Goal: Task Accomplishment & Management: Manage account settings

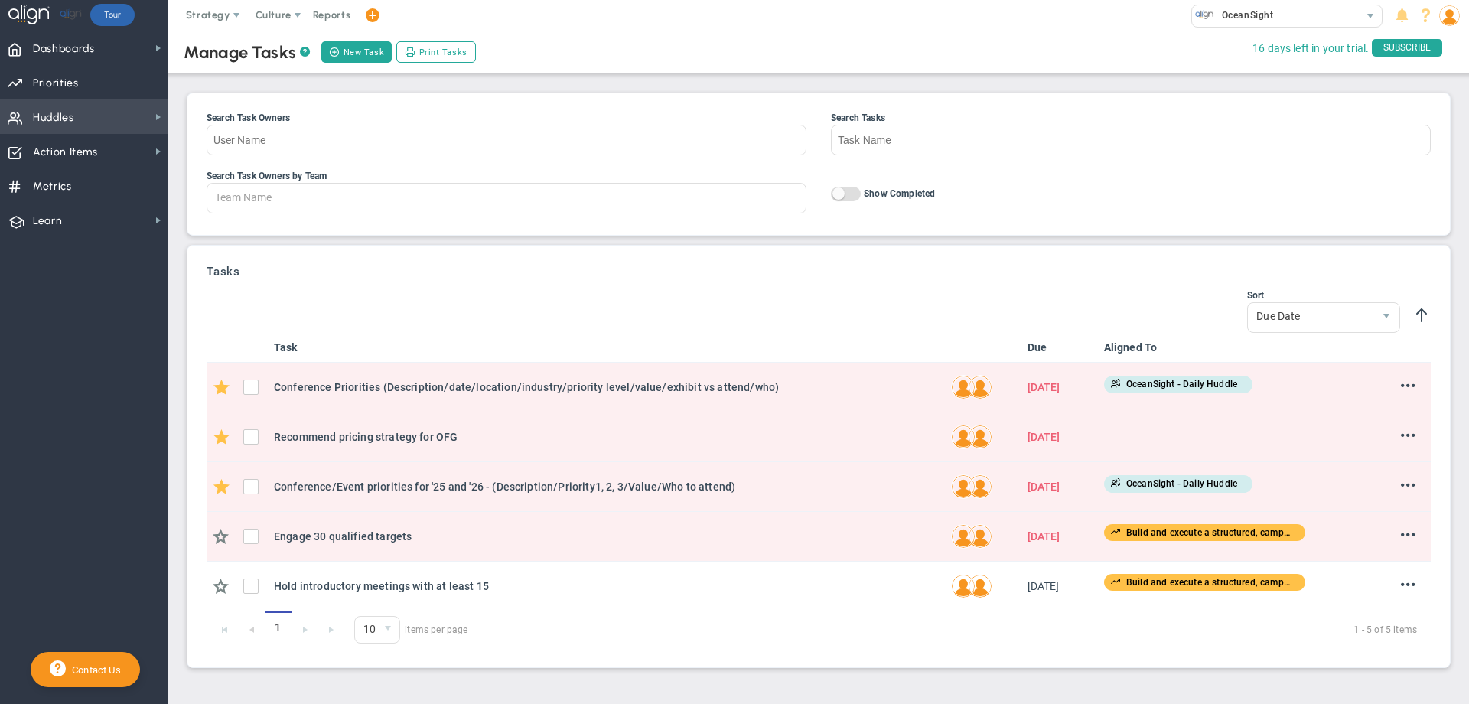
click at [95, 112] on span "Huddles Huddles" at bounding box center [84, 116] width 168 height 34
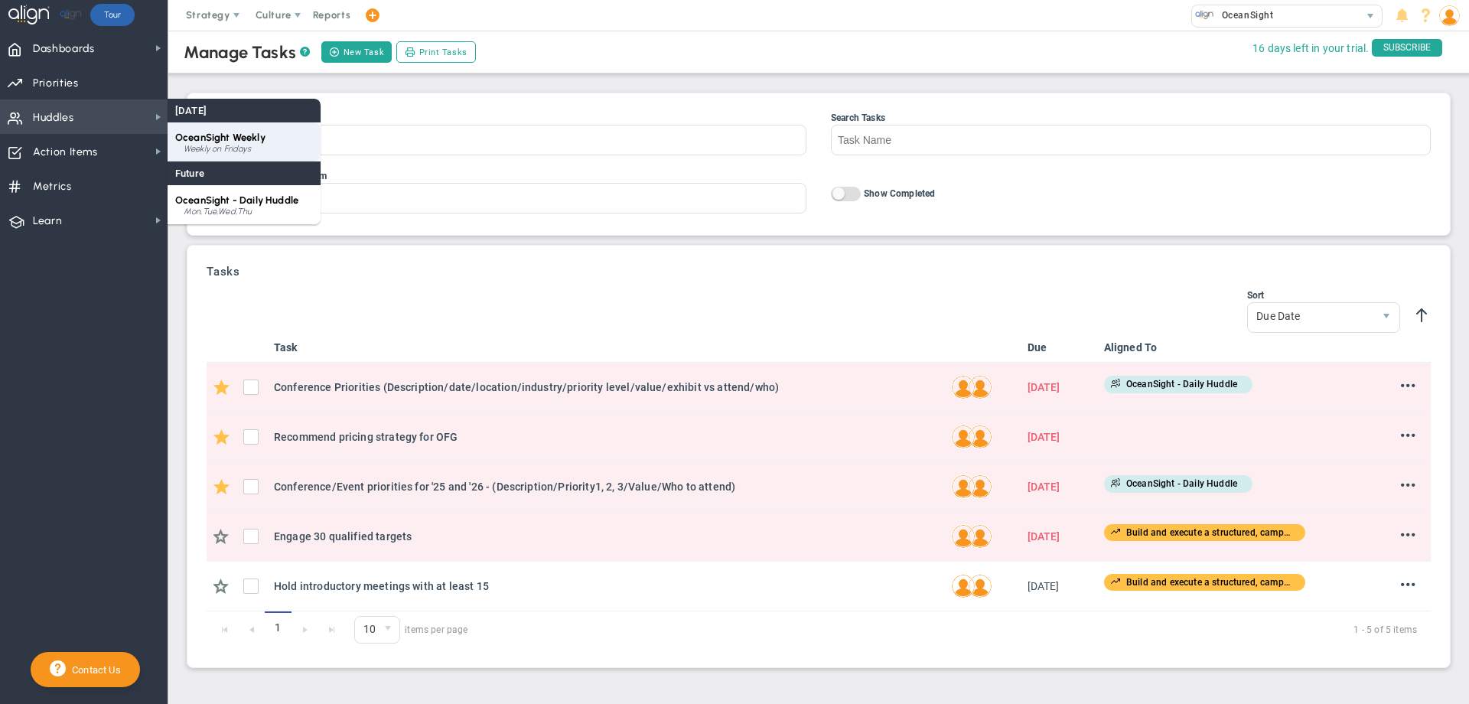
click at [247, 148] on div "Weekly on Fridays" at bounding box center [248, 149] width 129 height 9
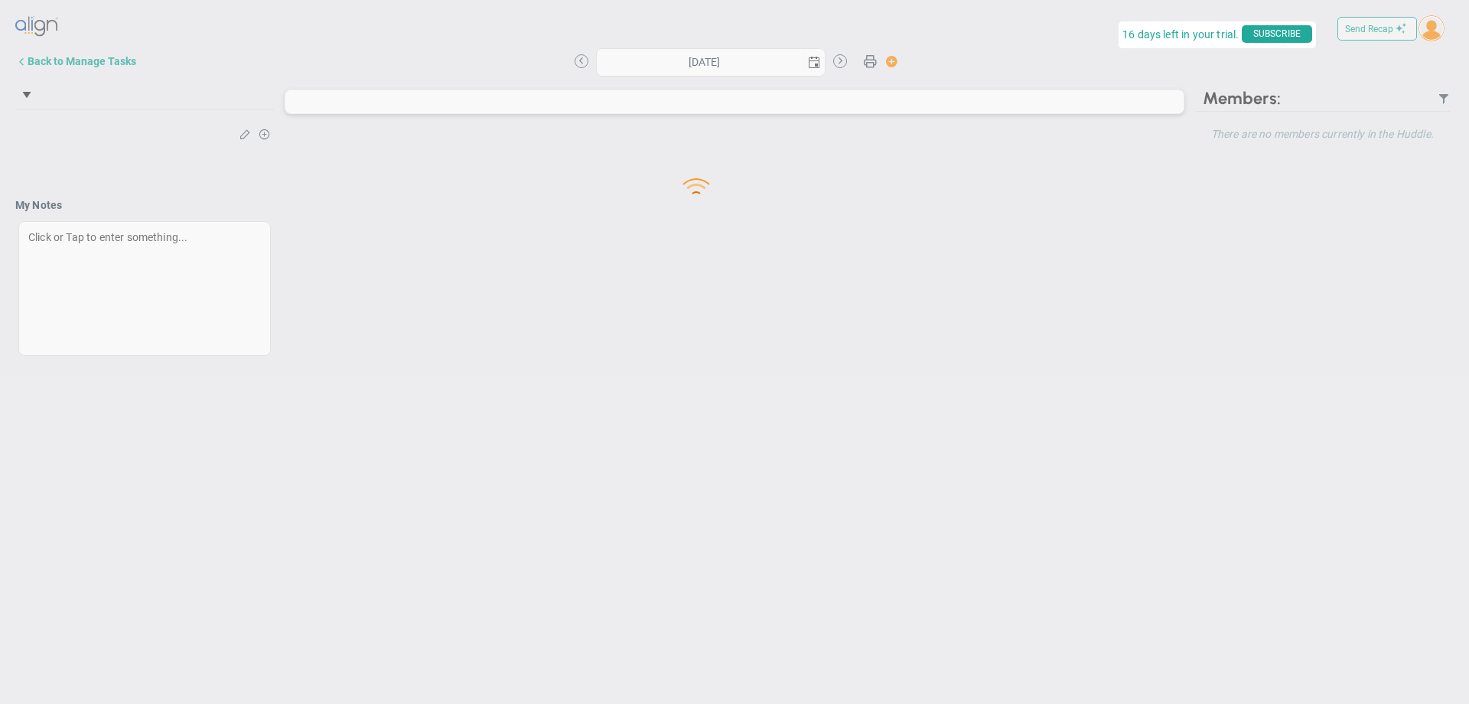
type input "[DATE]"
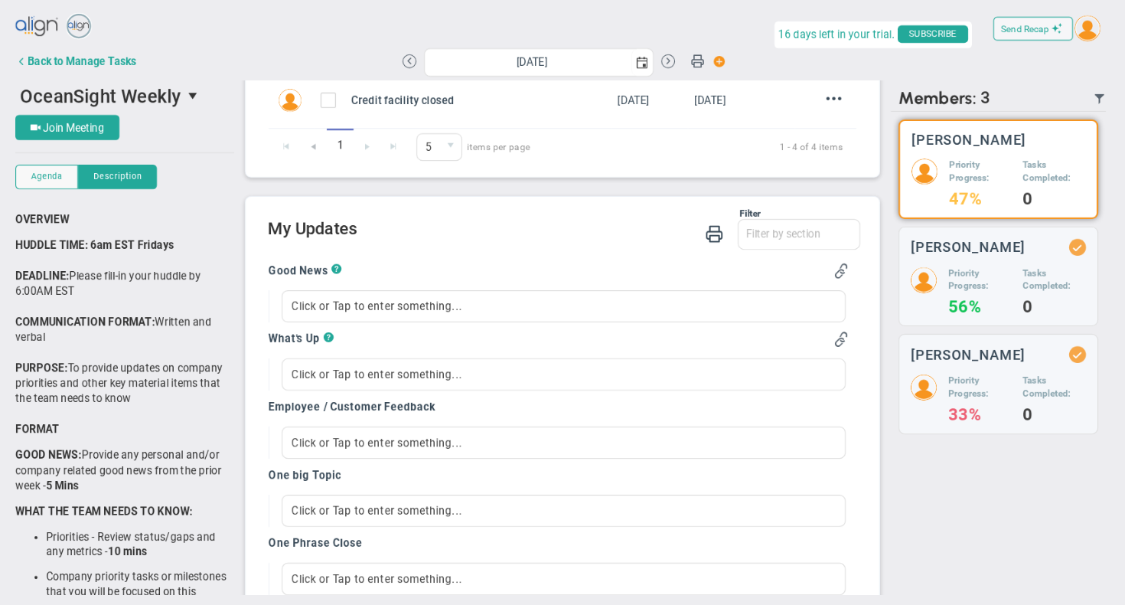
scroll to position [370, 0]
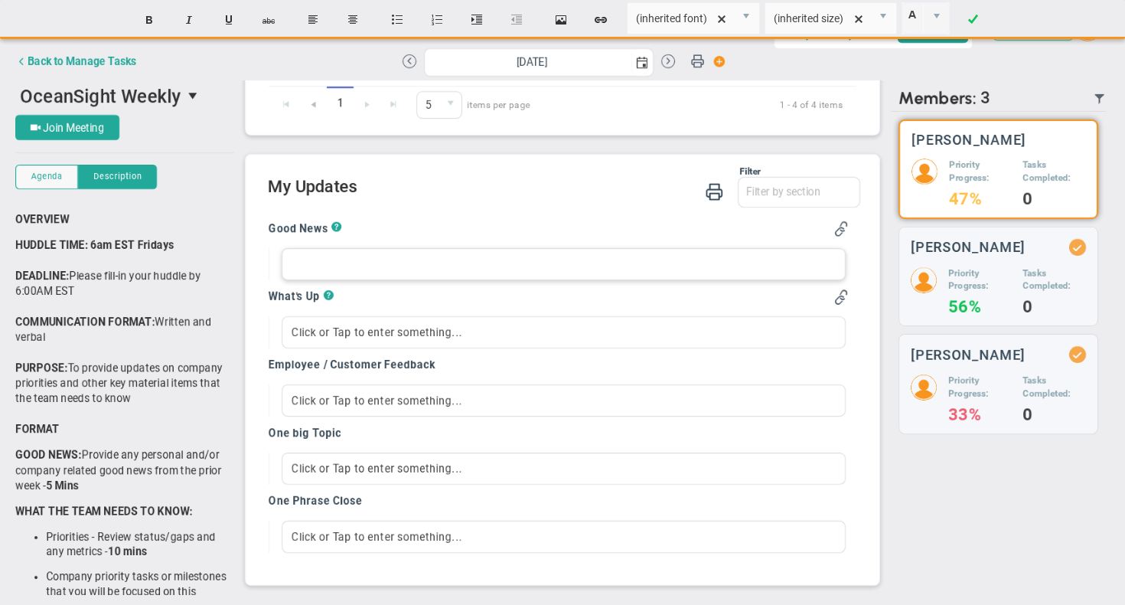
click at [404, 262] on div at bounding box center [564, 264] width 564 height 32
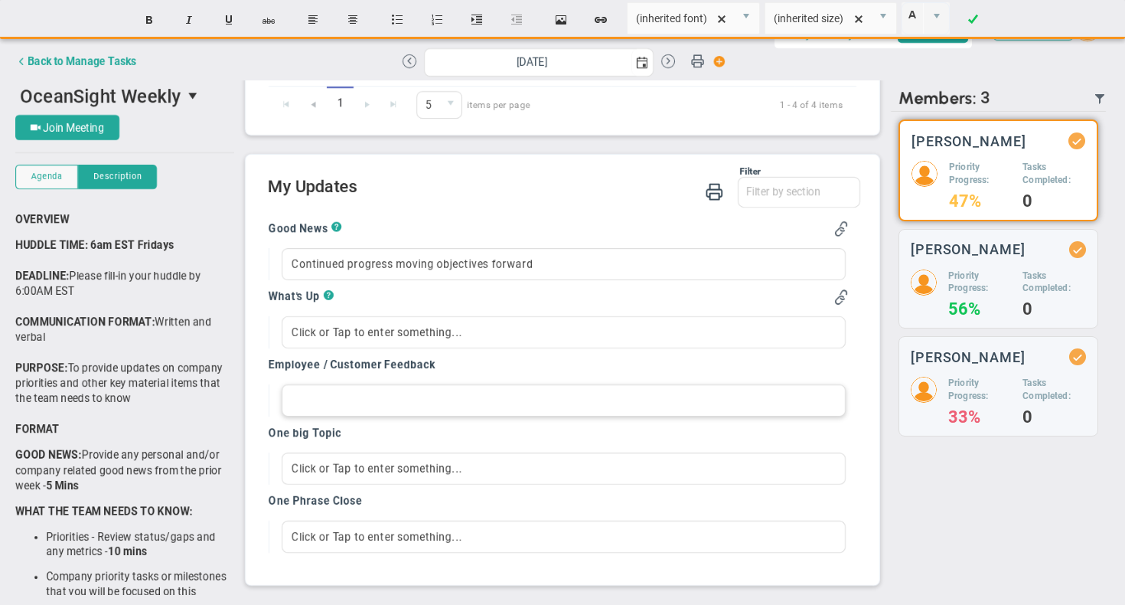
click at [383, 391] on div at bounding box center [564, 400] width 564 height 32
click at [347, 466] on div "Click or Tap to enter something..." at bounding box center [564, 468] width 564 height 32
click at [319, 531] on div at bounding box center [564, 536] width 564 height 32
click at [360, 474] on div at bounding box center [564, 468] width 564 height 32
click at [332, 324] on div "Click or Tap to enter something..." at bounding box center [564, 332] width 564 height 32
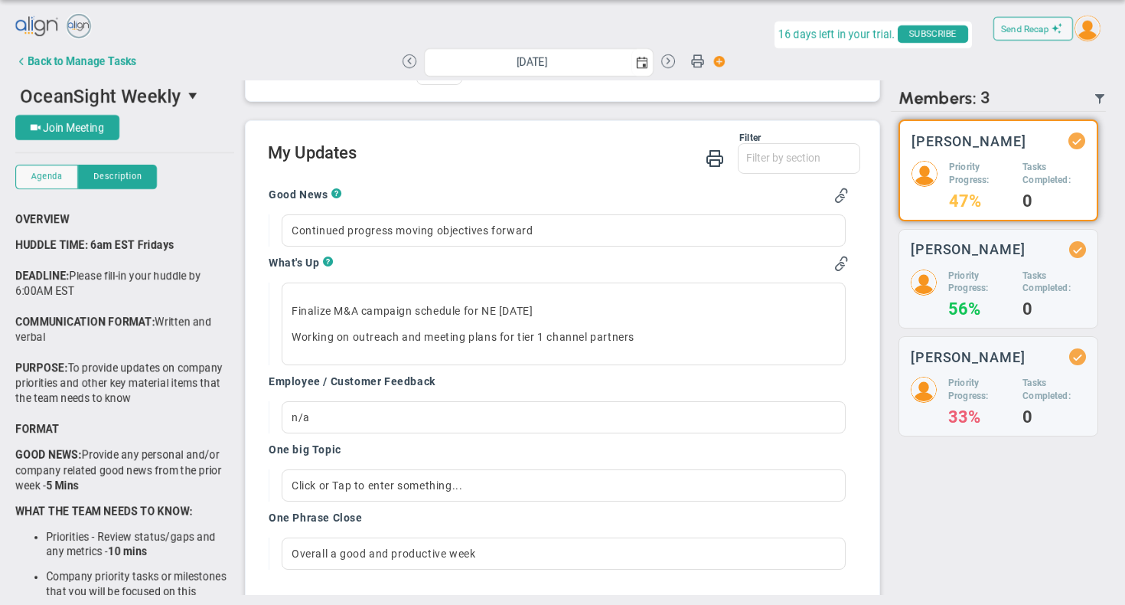
scroll to position [391, 0]
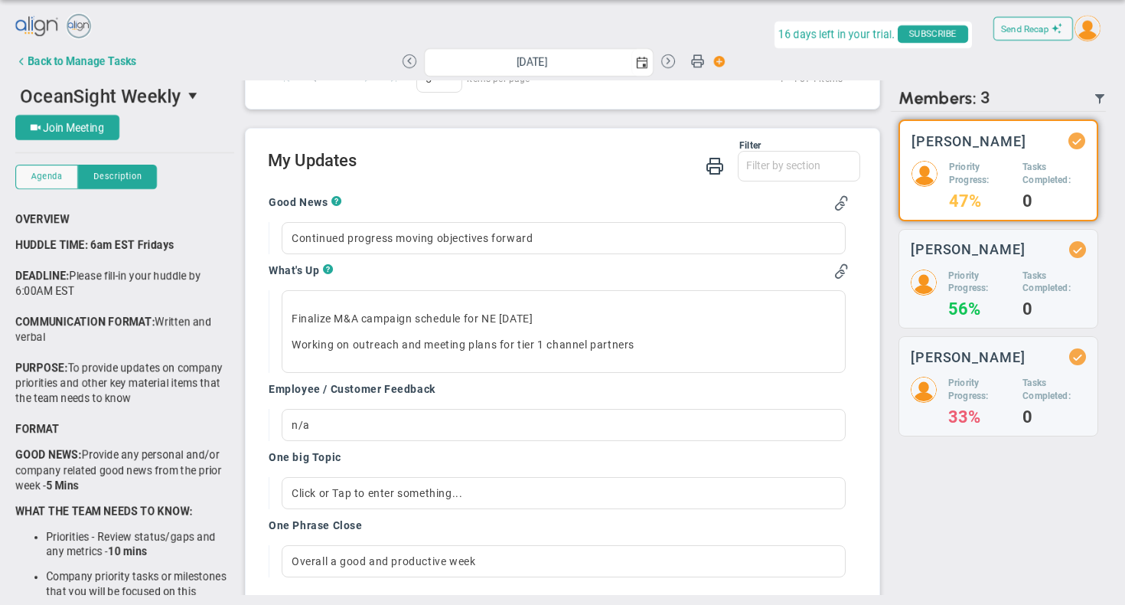
click at [359, 449] on div "Good News ? Continued progress moving objectives forward What's Up ? Finalize M…" at bounding box center [559, 386] width 580 height 382
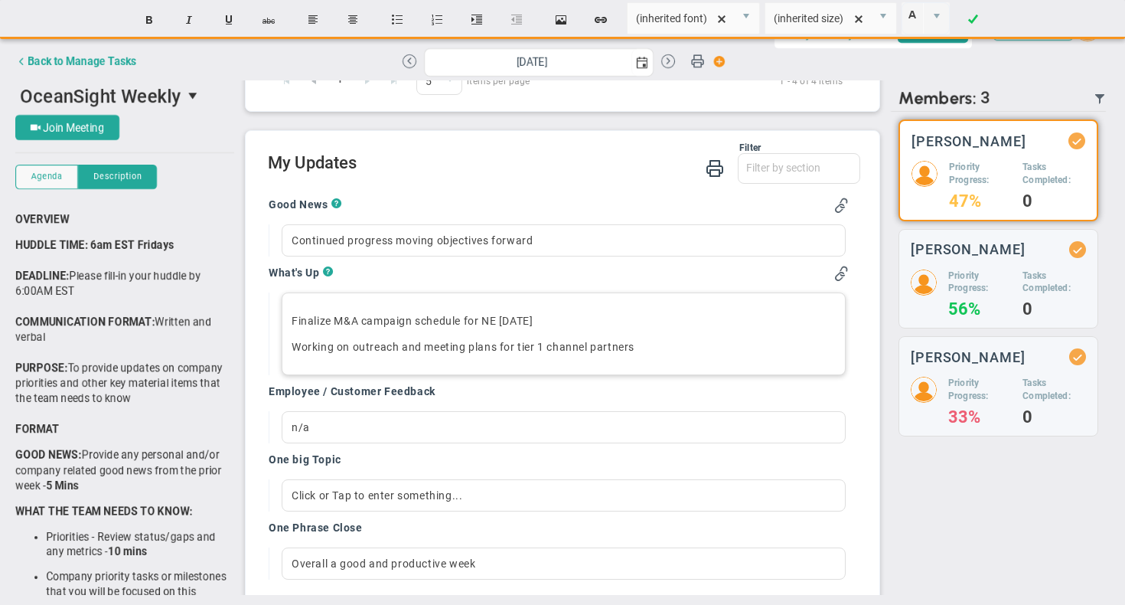
scroll to position [387, 0]
click at [683, 347] on p "Working on outreach and meeting plans for tier 1 channel partners﻿" at bounding box center [564, 347] width 544 height 15
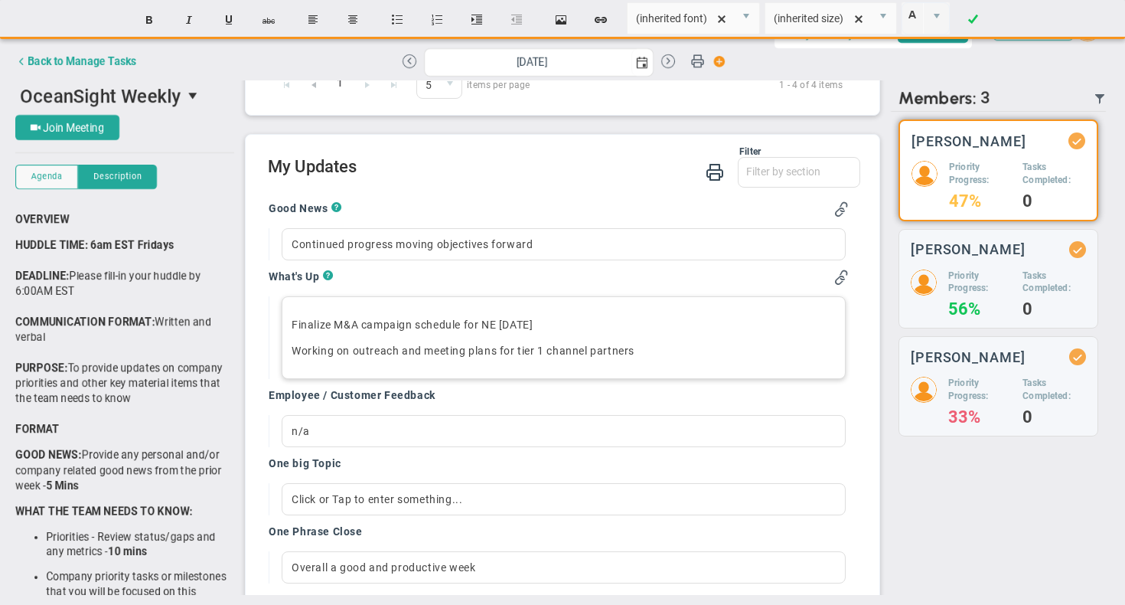
click at [542, 323] on p "Finalize M&A campaign schedule for NE [DATE]" at bounding box center [564, 324] width 544 height 15
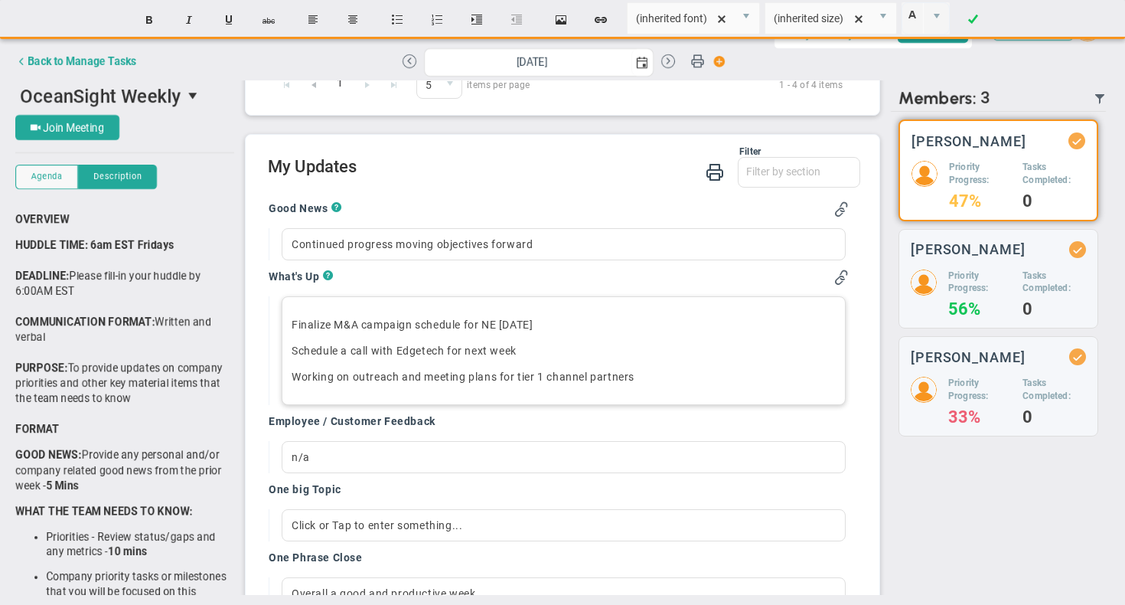
scroll to position [446, 0]
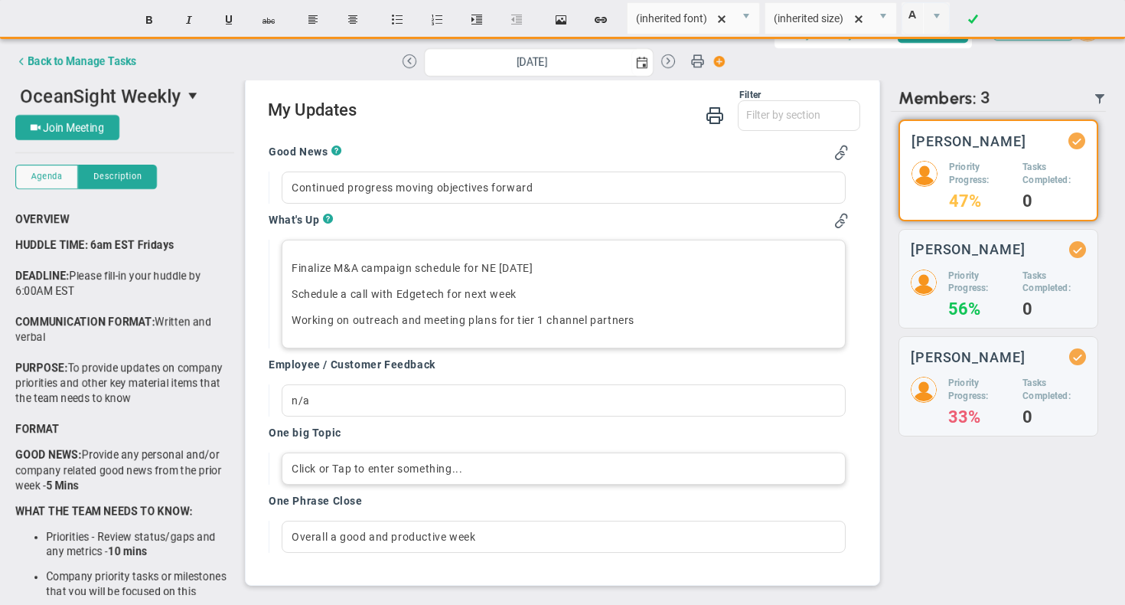
click at [323, 468] on div "Click or Tap to enter something..." at bounding box center [564, 468] width 564 height 32
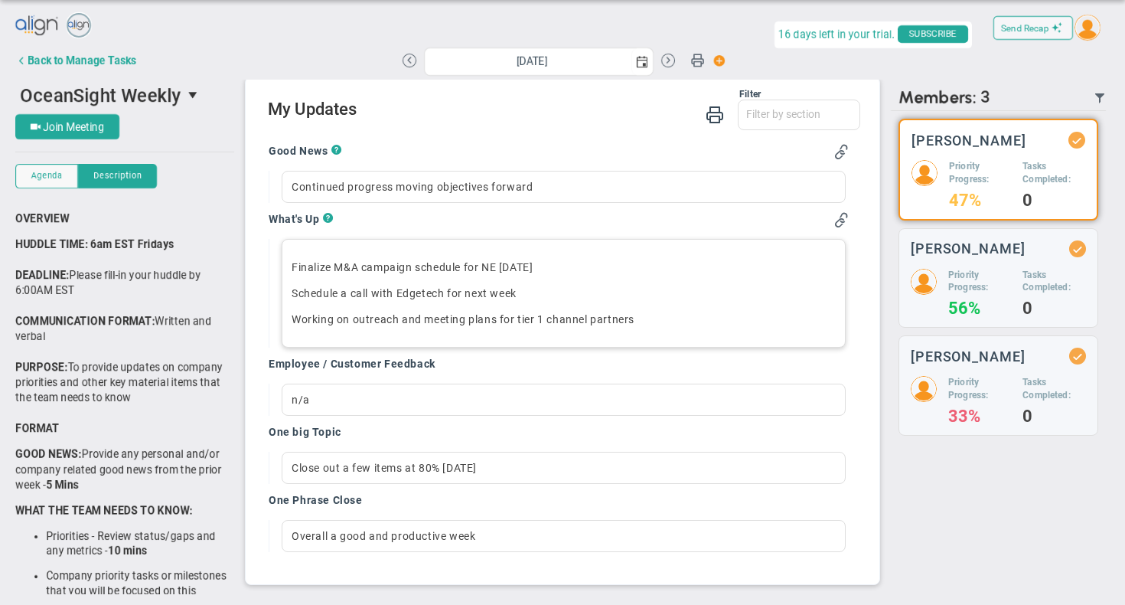
click at [223, 124] on div "Join Meeting" at bounding box center [124, 126] width 219 height 25
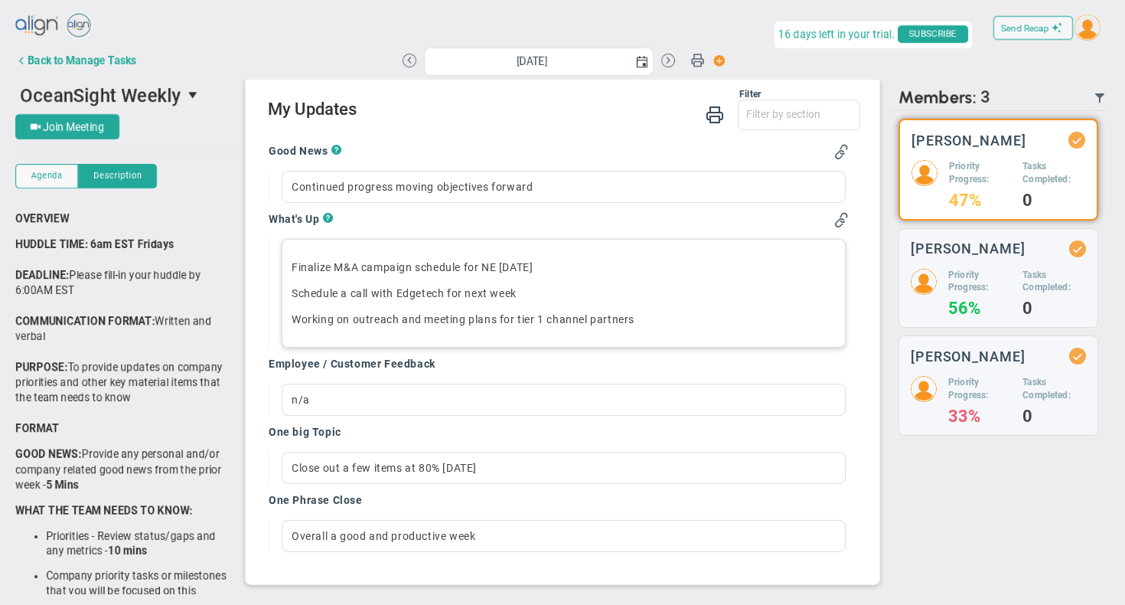
click at [1034, 167] on h5 "Tasks Completed:" at bounding box center [1053, 173] width 63 height 26
click at [957, 140] on h3 "[PERSON_NAME]" at bounding box center [968, 140] width 115 height 15
click at [54, 60] on div "Back to Manage Tasks" at bounding box center [82, 60] width 109 height 12
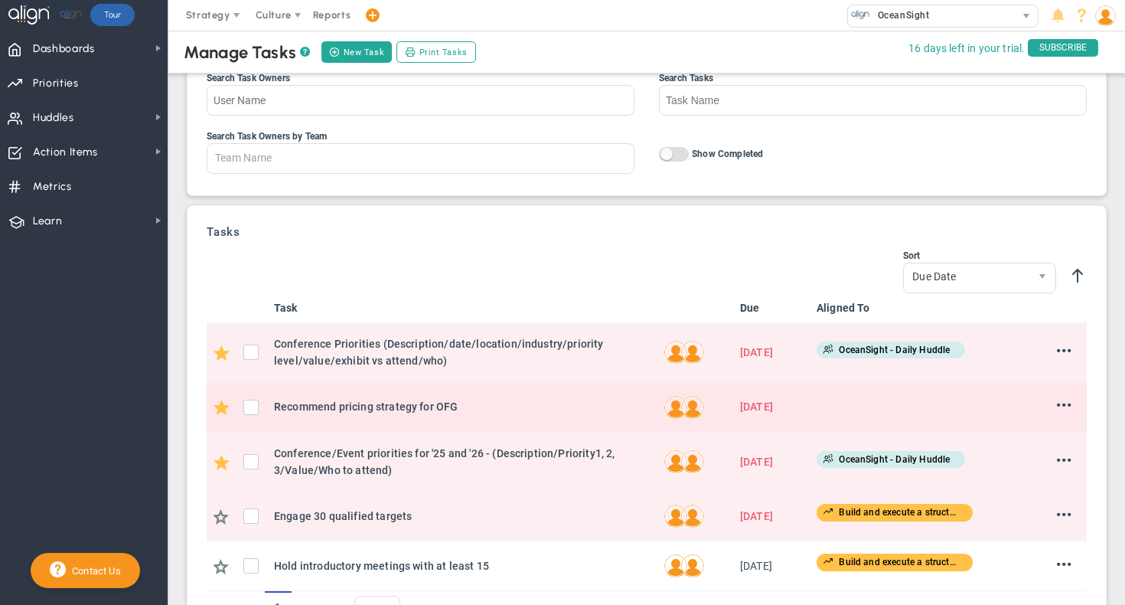
scroll to position [103, 0]
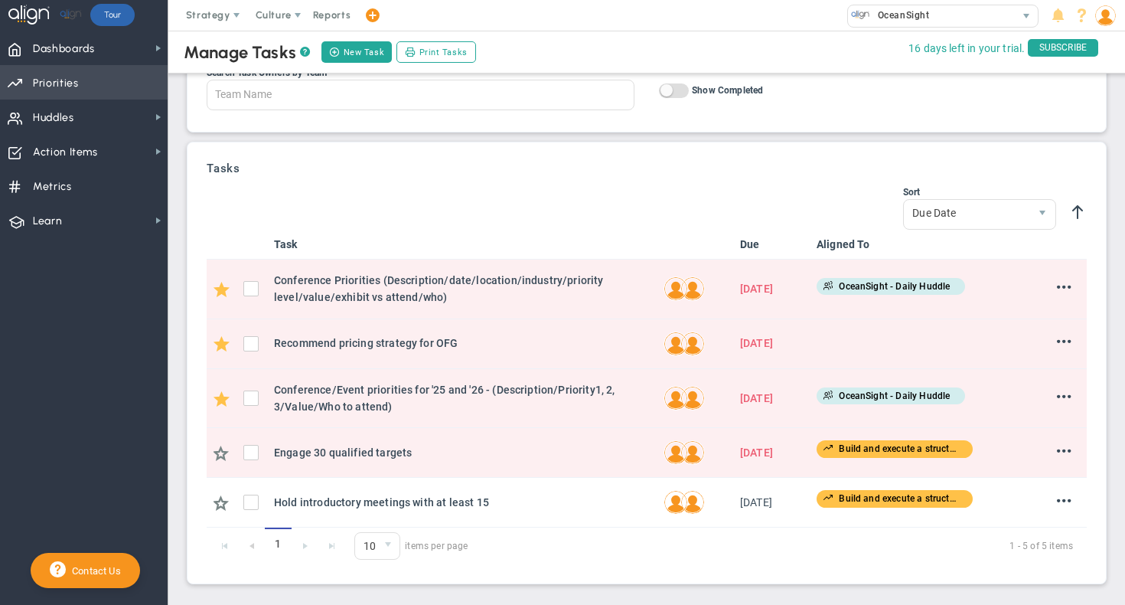
click at [61, 77] on span "Priorities" at bounding box center [56, 83] width 46 height 32
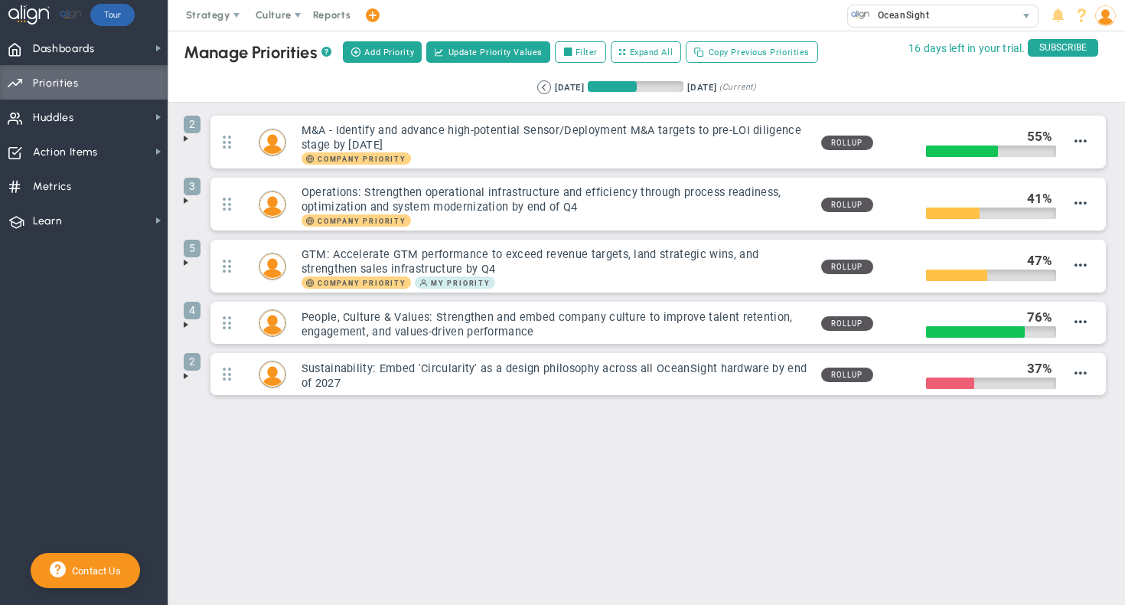
click at [184, 263] on span at bounding box center [186, 262] width 12 height 12
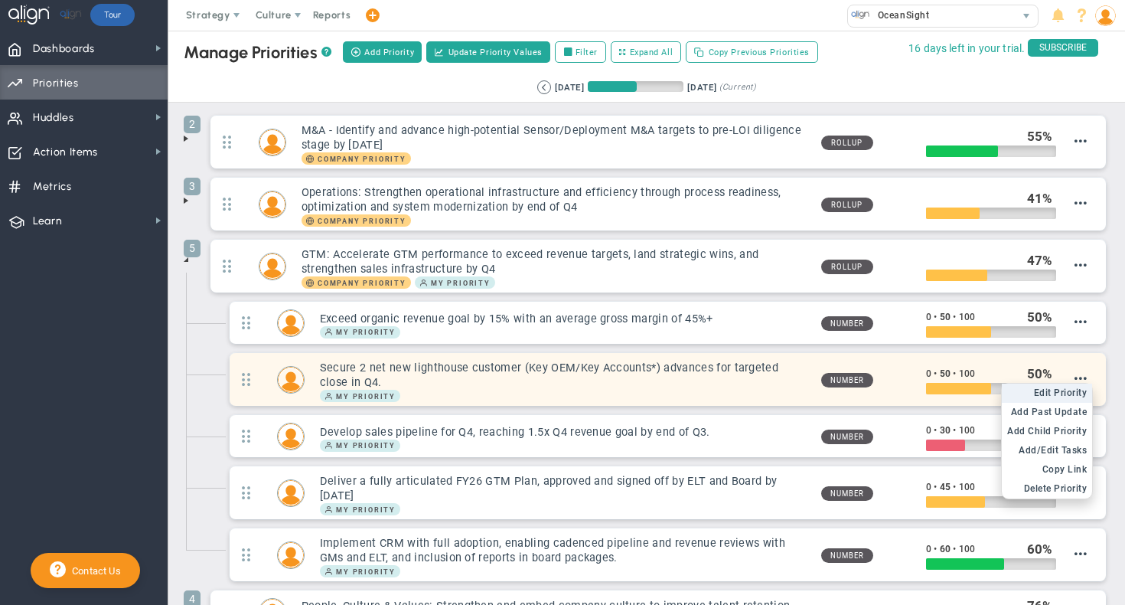
click at [1063, 393] on span "Edit Priority" at bounding box center [1061, 392] width 54 height 11
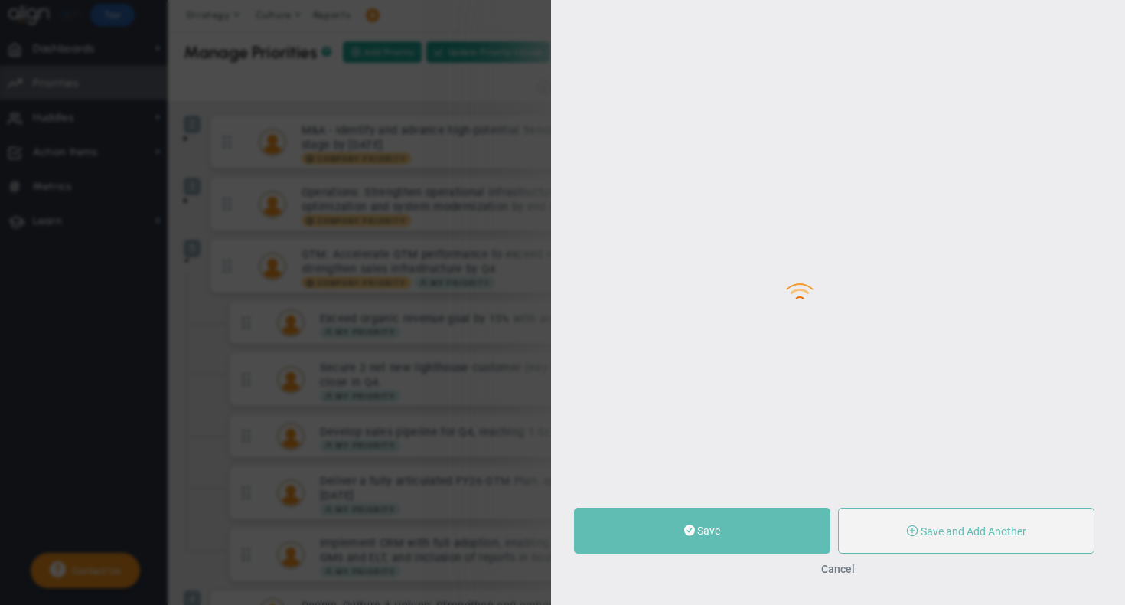
type input "[PERSON_NAME]"
type input "0"
type input "50"
type input "100"
radio input "true"
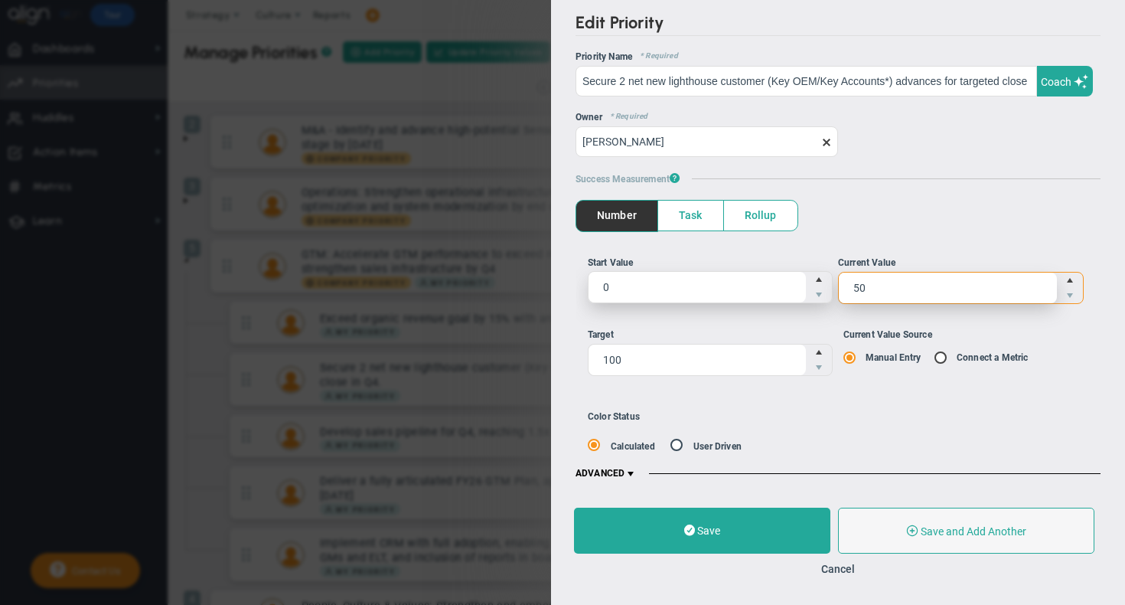
drag, startPoint x: 885, startPoint y: 288, endPoint x: 806, endPoint y: 282, distance: 79.1
click at [806, 282] on ul "Start Value 0 0 Current Value 50 50" at bounding box center [838, 286] width 501 height 60
type input "65"
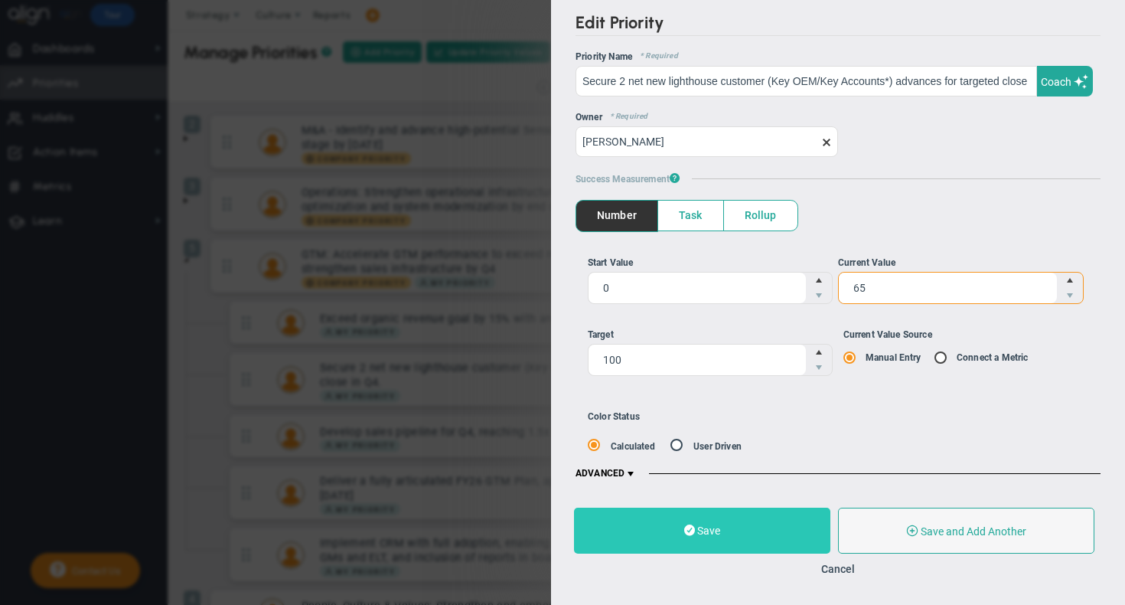
type input "65"
click at [690, 527] on span at bounding box center [689, 530] width 11 height 15
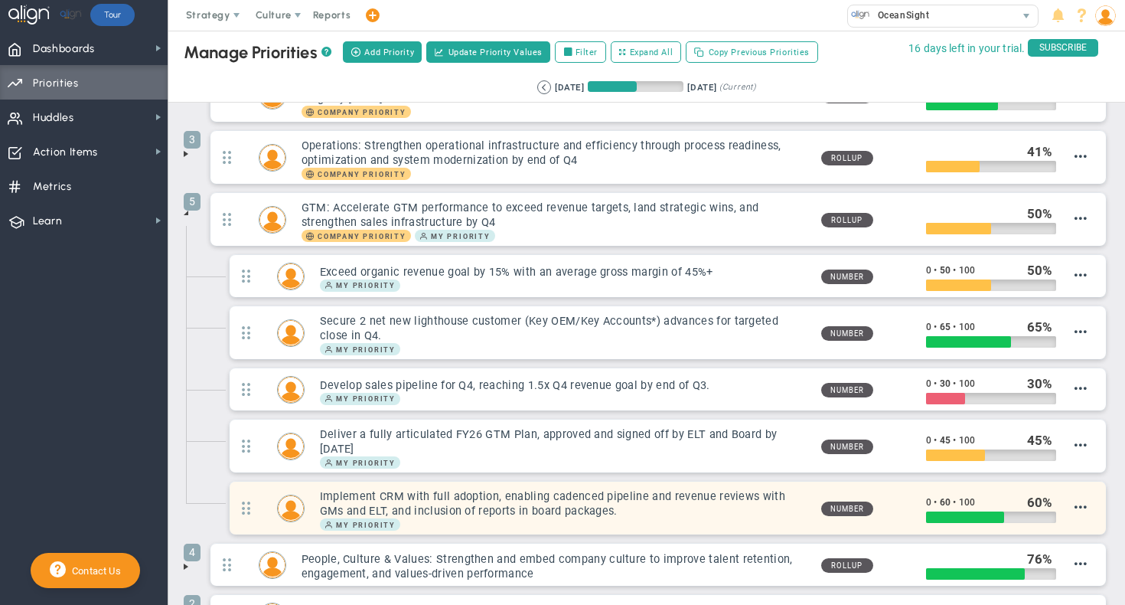
scroll to position [51, 0]
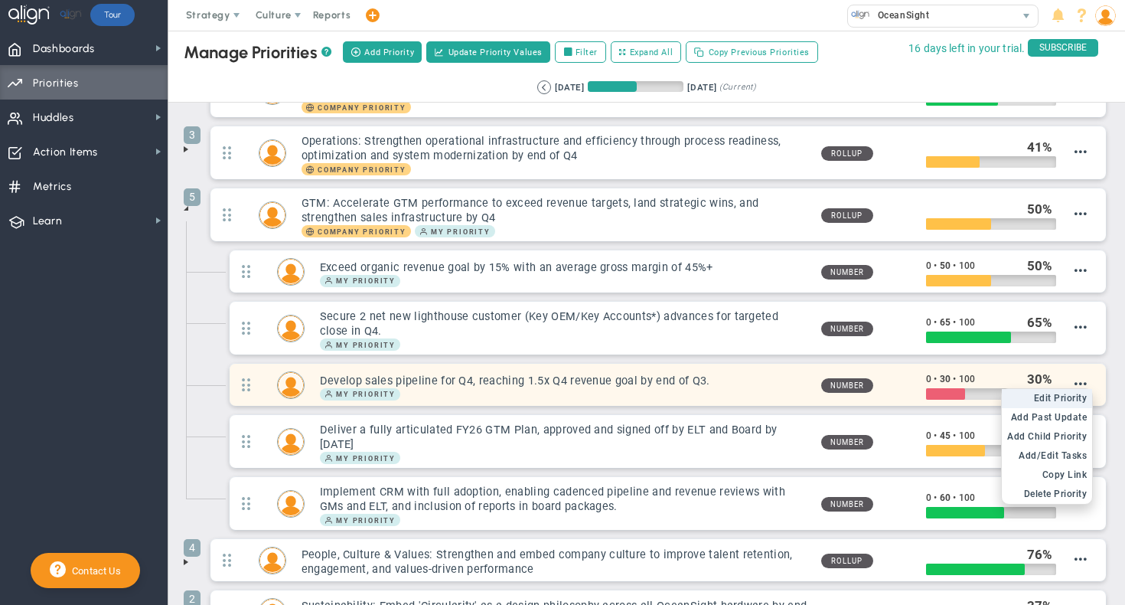
click at [1062, 395] on span "Edit Priority" at bounding box center [1061, 398] width 54 height 11
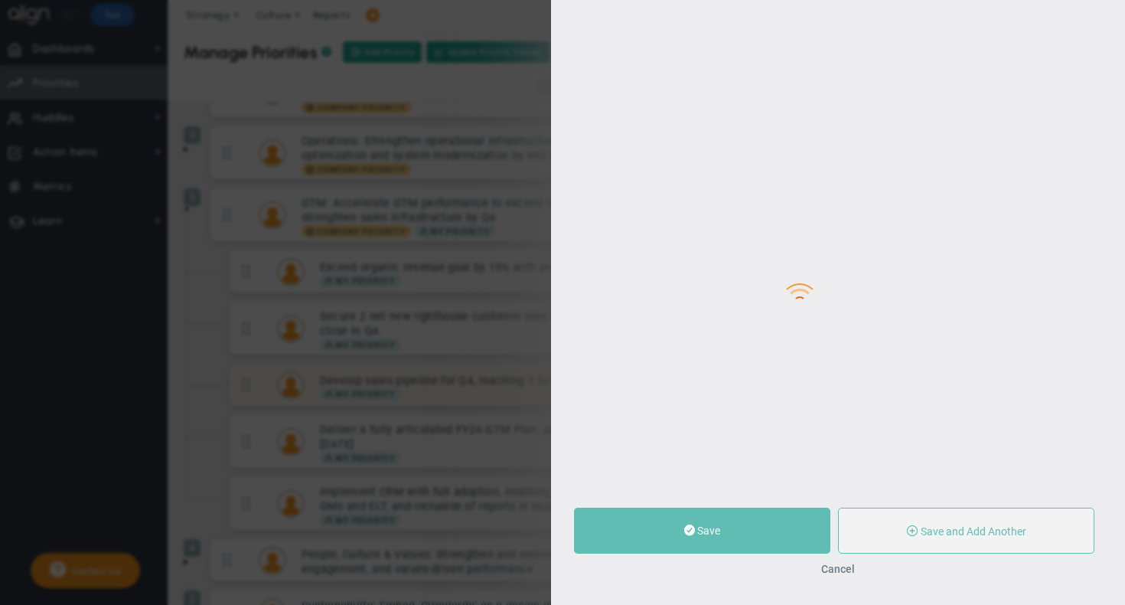
type input "Develop sales pipeline for Q4, reaching 1.5x Q4 revenue goal by end of Q3."
type input "0"
type input "30"
type input "100"
radio input "true"
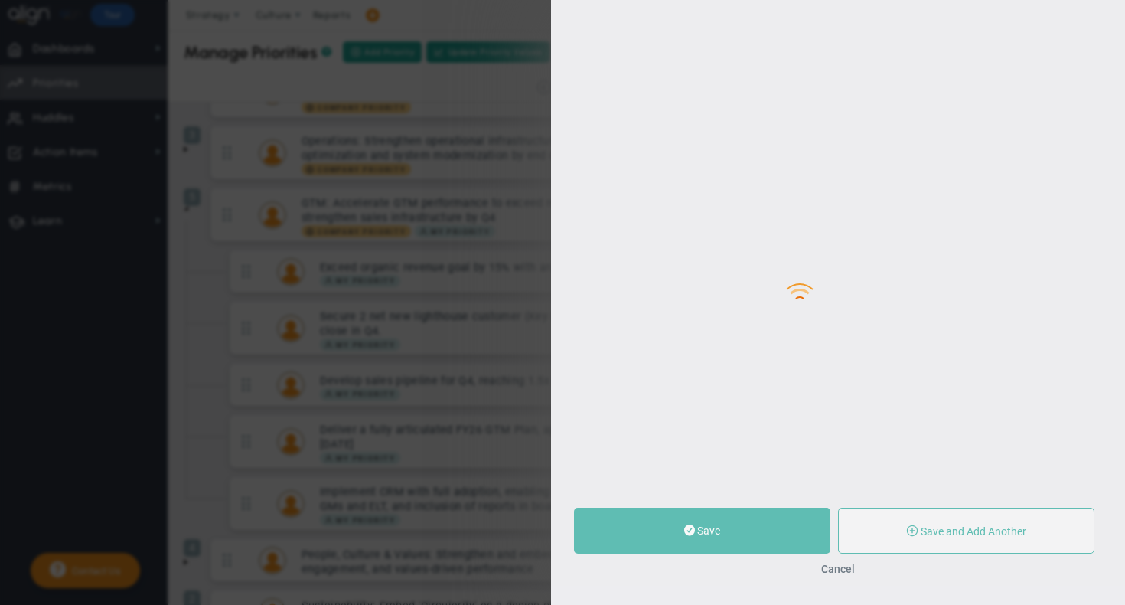
type input "[PERSON_NAME]"
type input "0"
type input "30"
type input "100"
radio input "true"
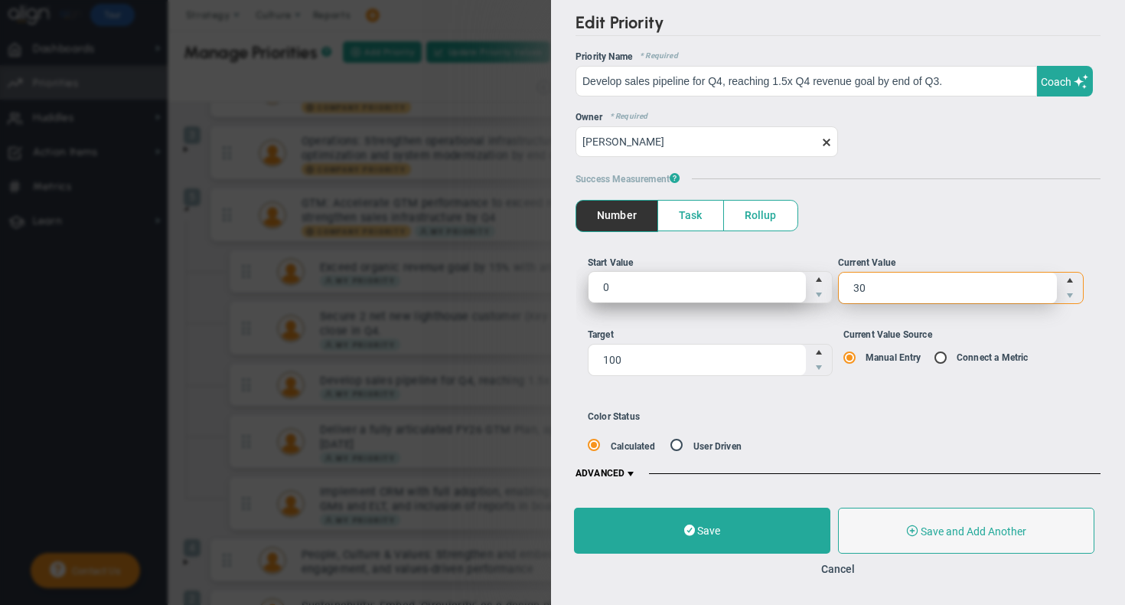
drag, startPoint x: 856, startPoint y: 291, endPoint x: 780, endPoint y: 280, distance: 76.5
click at [781, 281] on ul "Start Value 0 0 Current Value 30 30" at bounding box center [838, 286] width 501 height 60
type input "40"
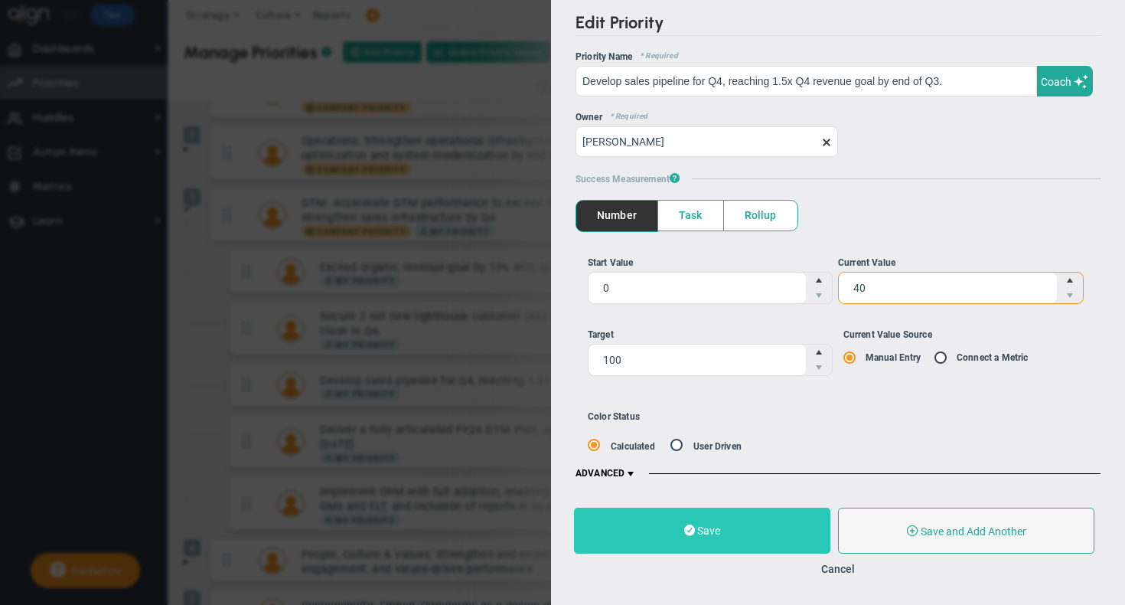
type input "40"
click at [713, 533] on span "Save" at bounding box center [708, 530] width 23 height 12
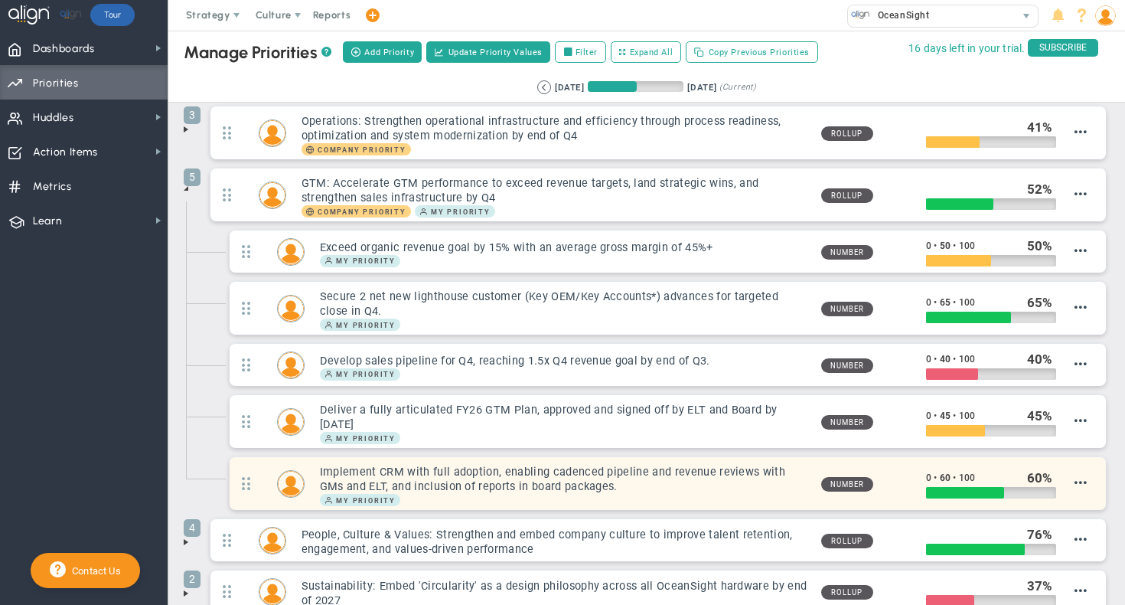
scroll to position [112, 0]
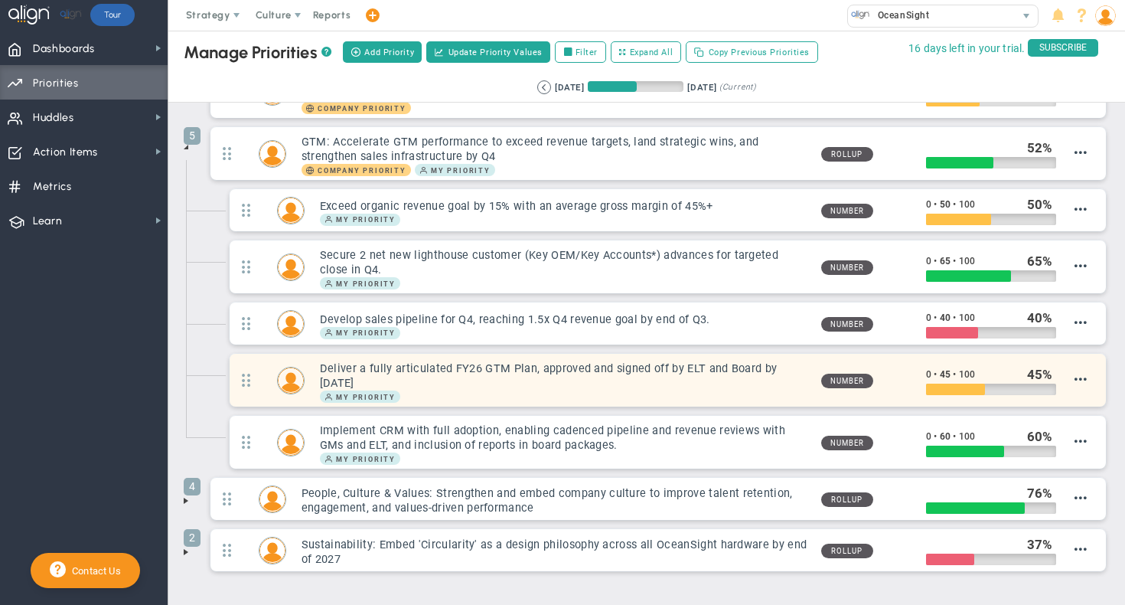
click at [1087, 373] on div "Deliver a fully articulated FY26 GTM Plan, approved and signed off by ELT and B…" at bounding box center [668, 380] width 876 height 53
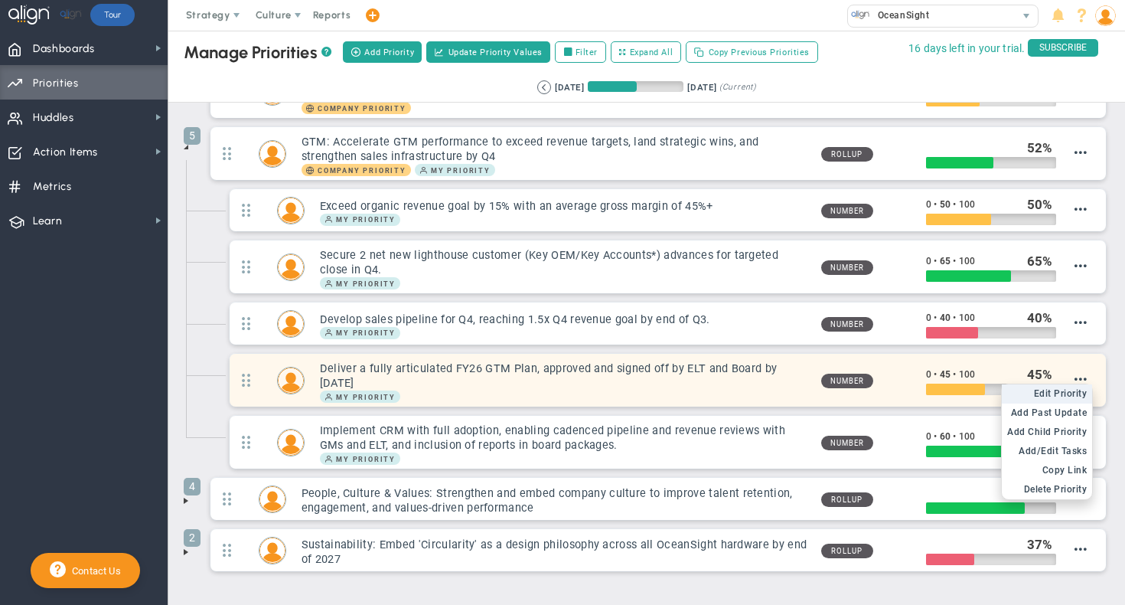
click at [1055, 388] on span "Edit Priority" at bounding box center [1061, 393] width 54 height 11
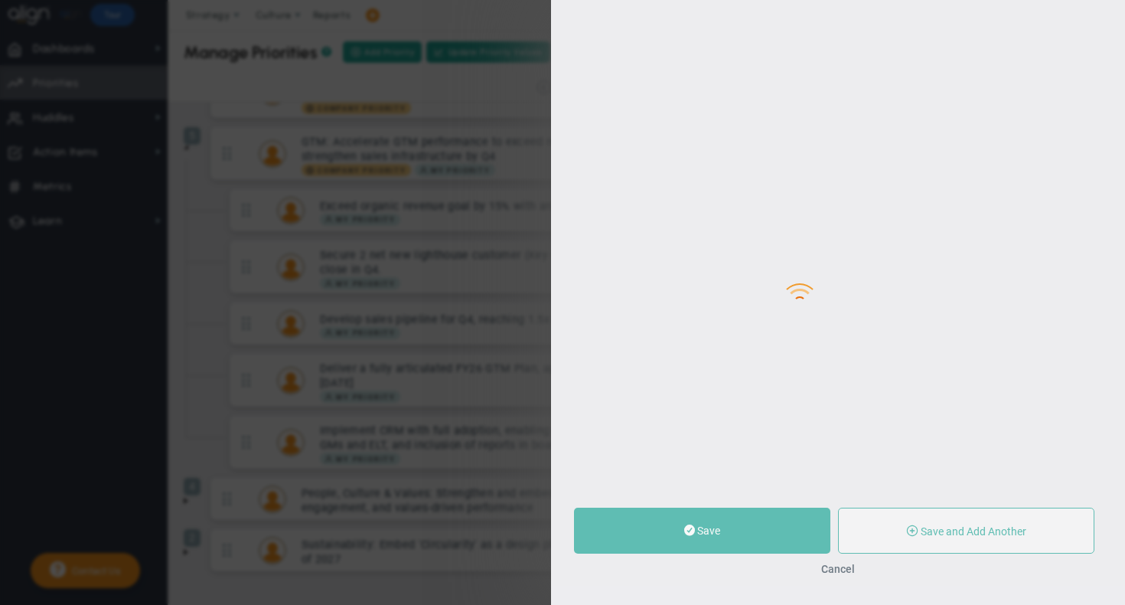
type input "Deliver a fully articulated FY26 GTM Plan, approved and signed off by ELT and B…"
type input "0"
type input "45"
type input "100"
radio input "true"
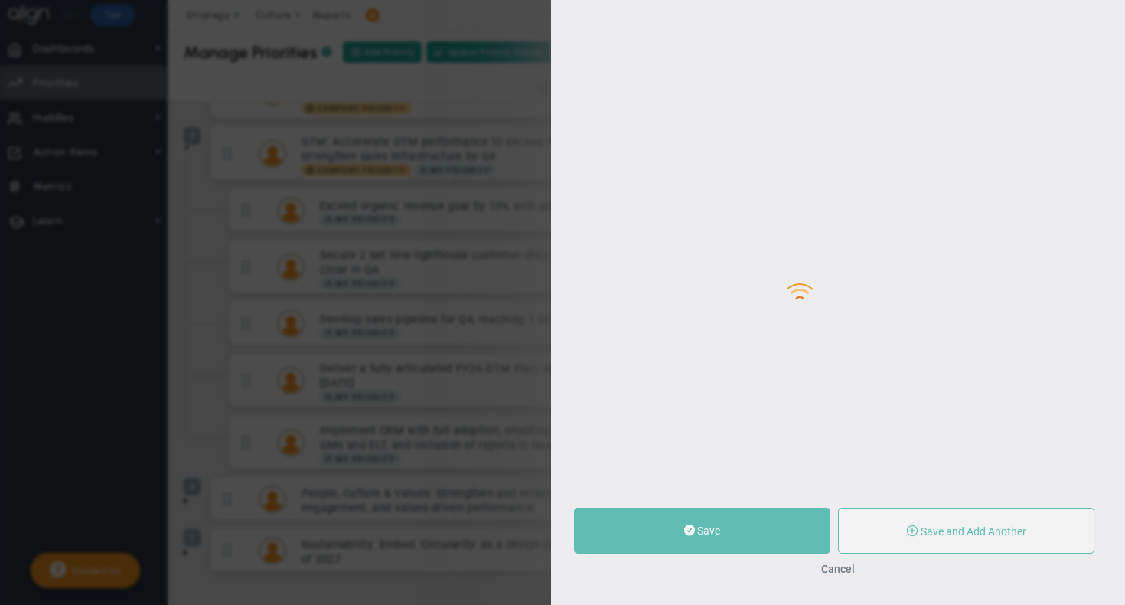
type input "[PERSON_NAME]"
type input "0"
type input "45"
type input "100"
radio input "true"
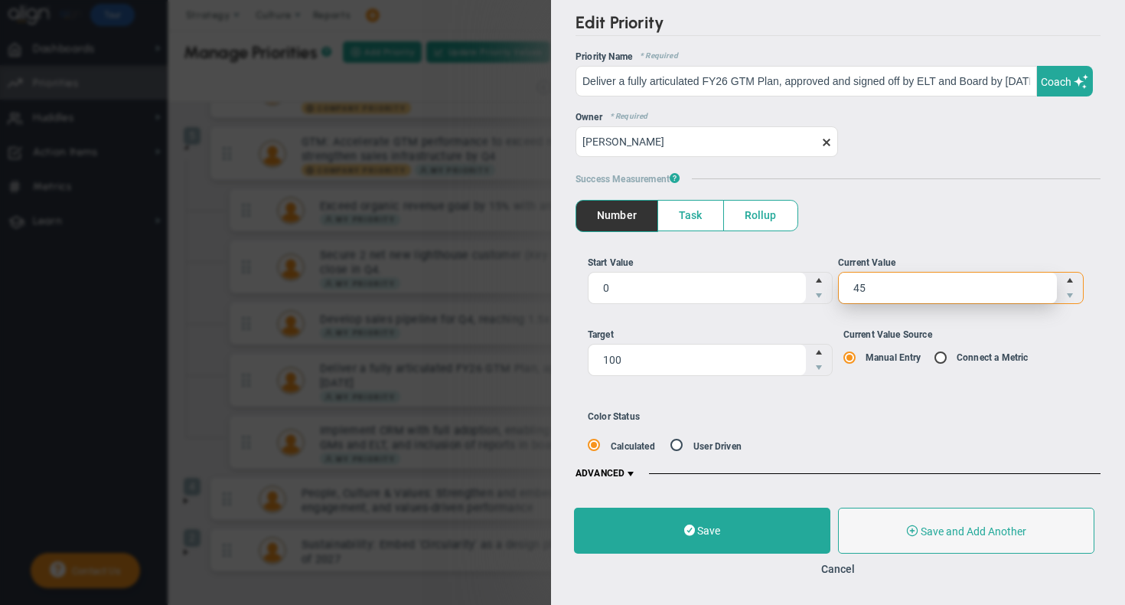
drag, startPoint x: 903, startPoint y: 292, endPoint x: 739, endPoint y: 266, distance: 165.9
click at [739, 266] on ul "Start Value 0 0 Current Value 45 45" at bounding box center [838, 286] width 501 height 60
type input "60"
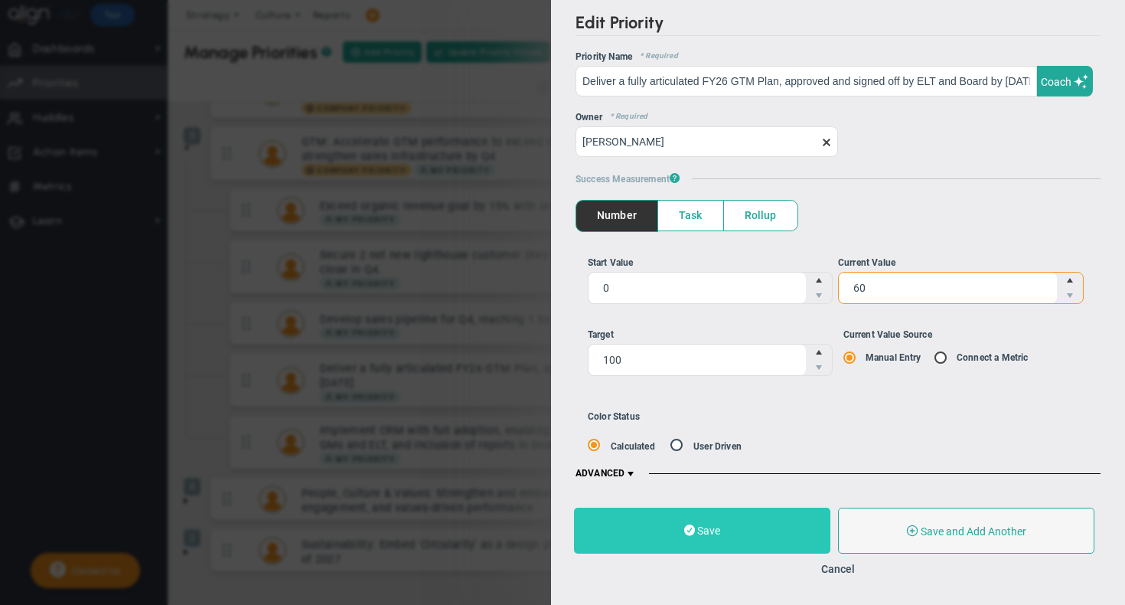
type input "60"
click at [698, 520] on button "Save" at bounding box center [702, 530] width 256 height 46
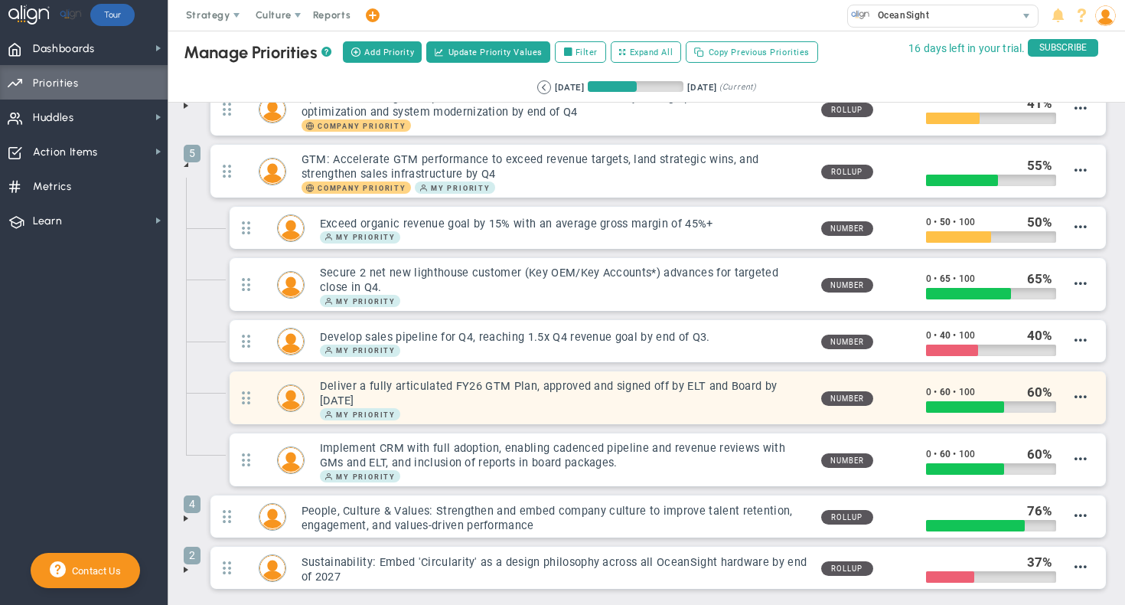
scroll to position [94, 0]
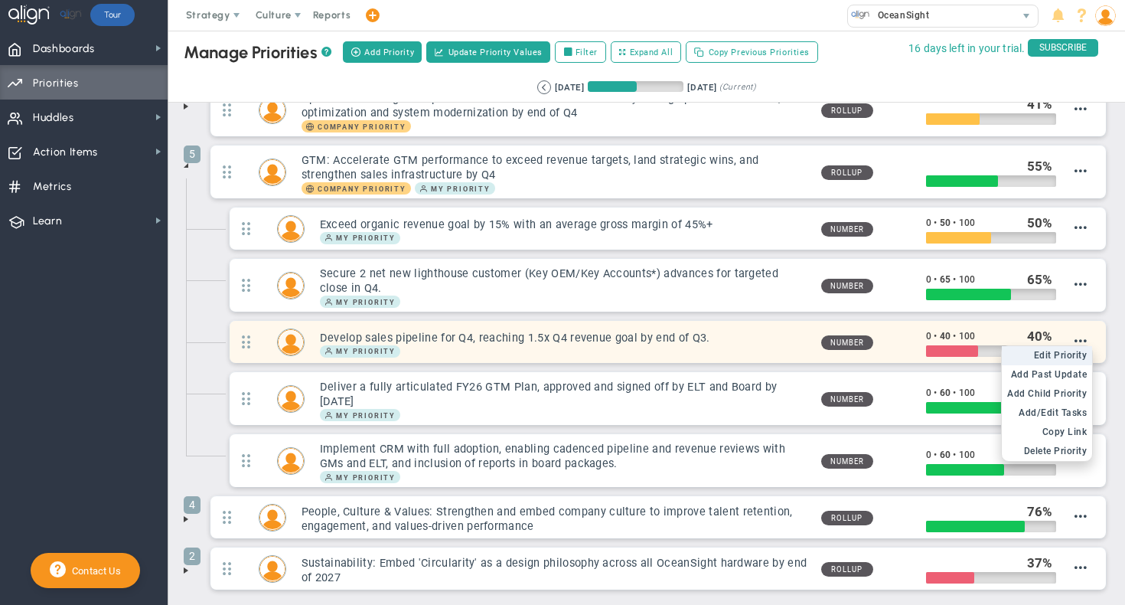
click at [1064, 354] on span "Edit Priority" at bounding box center [1061, 355] width 54 height 11
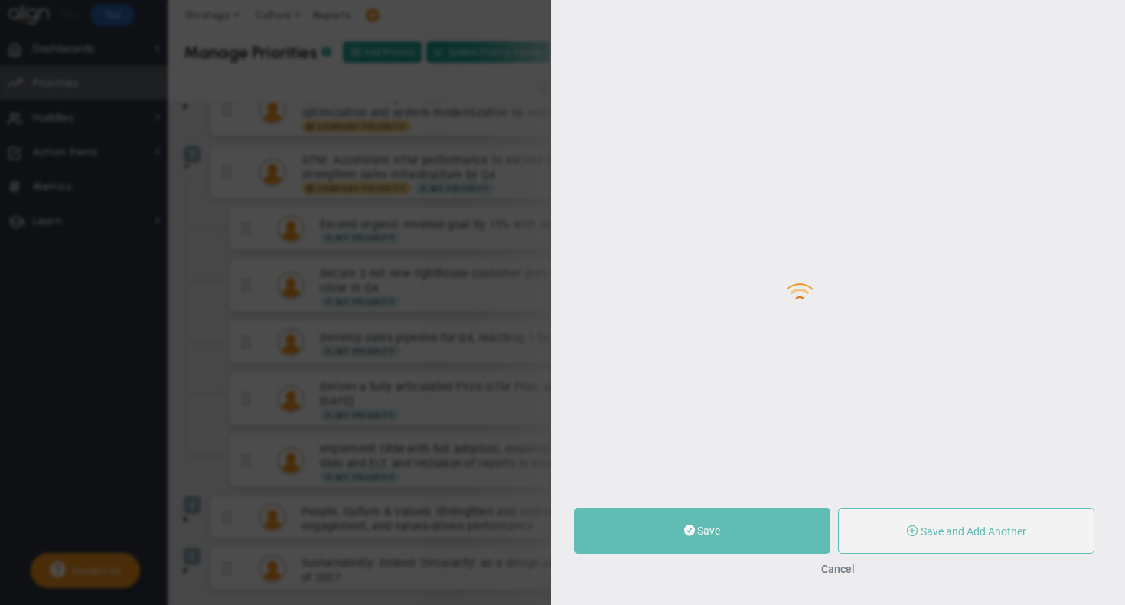
type input "Develop sales pipeline for Q4, reaching 1.5x Q4 revenue goal by end of Q3."
type input "0"
type input "40"
type input "100"
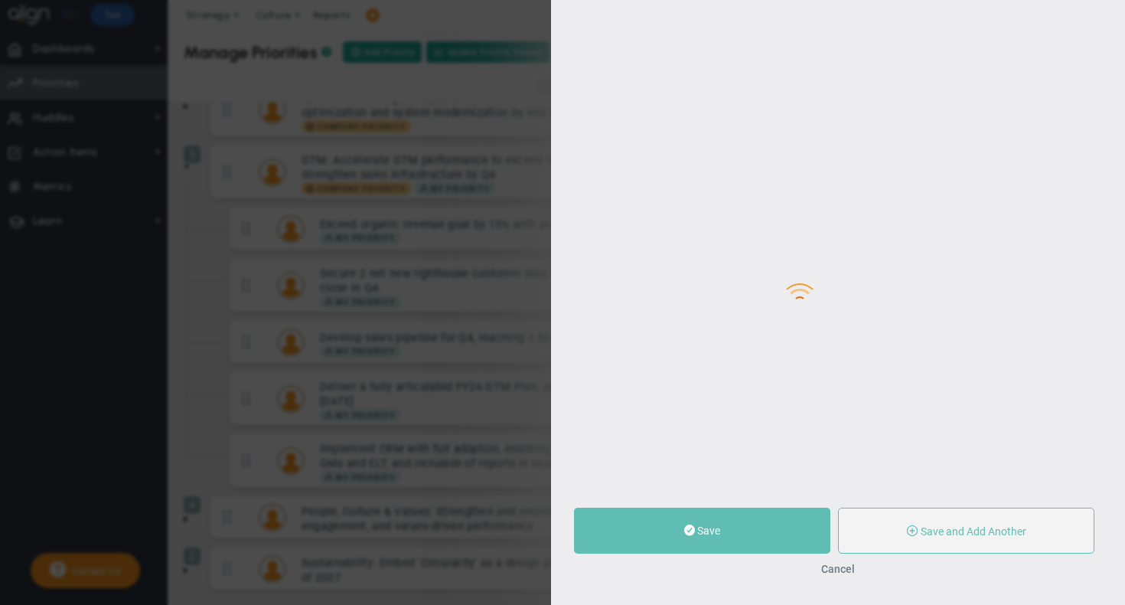
radio input "true"
type input "[PERSON_NAME]"
type input "0"
type input "40"
type input "100"
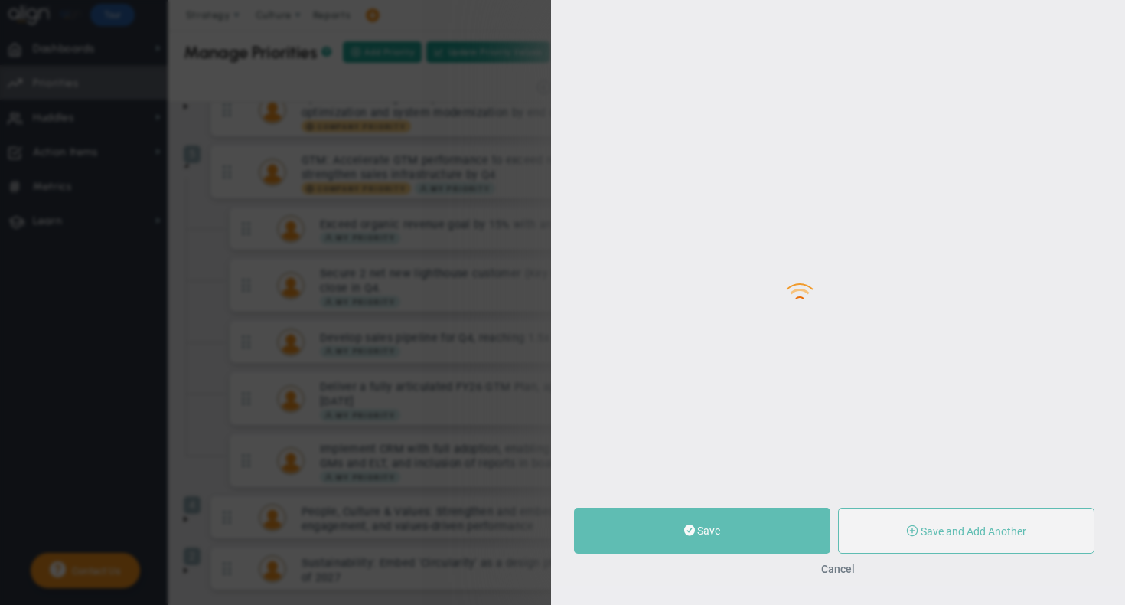
radio input "true"
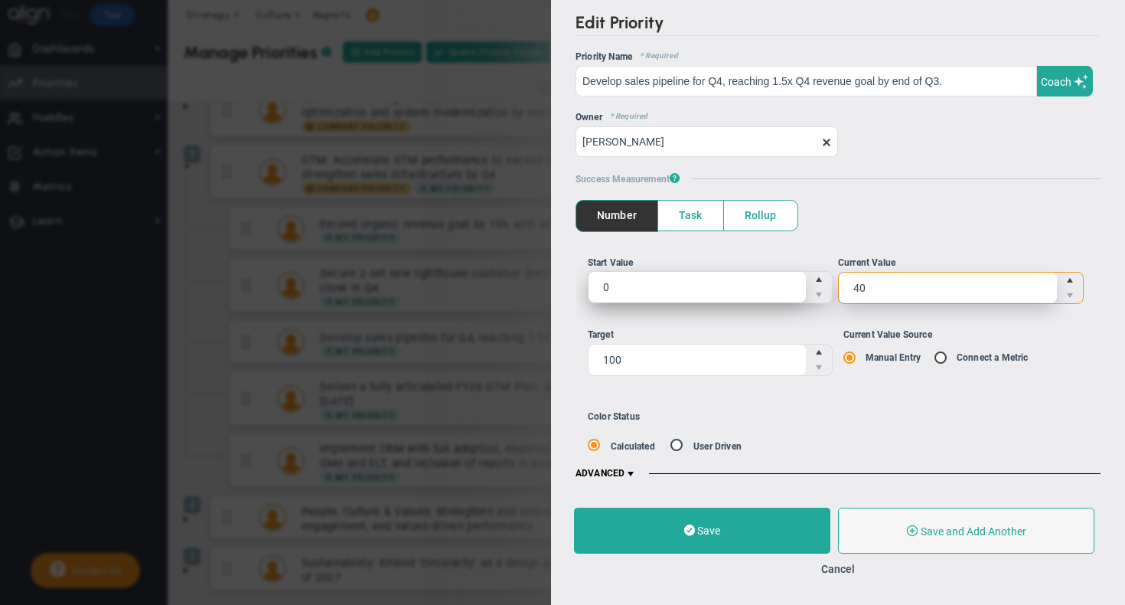
click at [740, 276] on ul "Start Value 0 0 Current Value 40 40" at bounding box center [838, 286] width 501 height 60
type input "50"
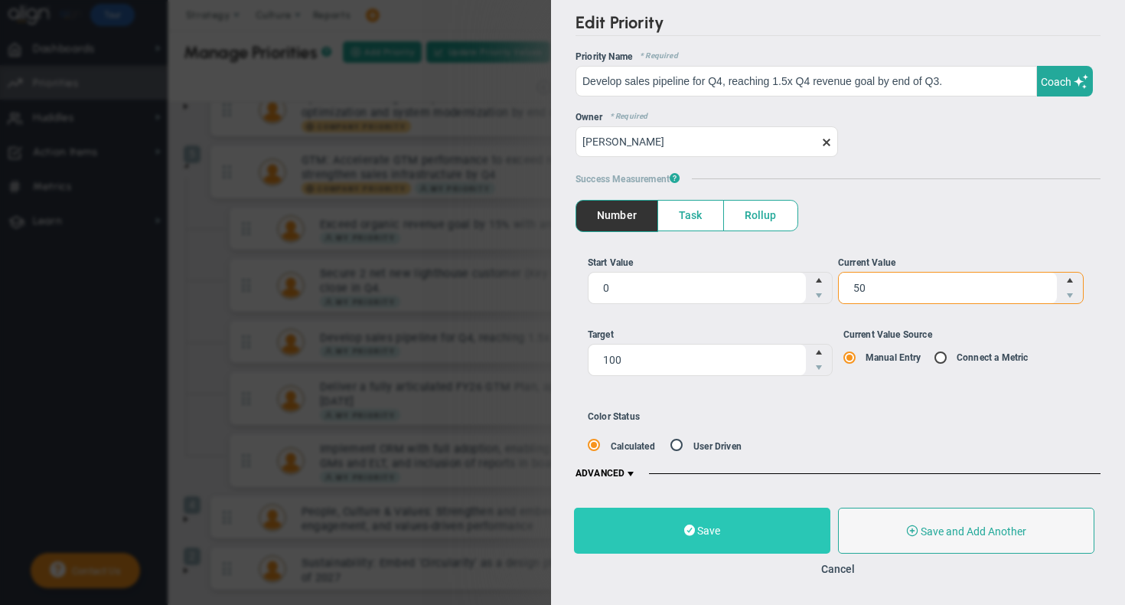
type input "50"
click at [699, 517] on button "Save" at bounding box center [702, 530] width 256 height 46
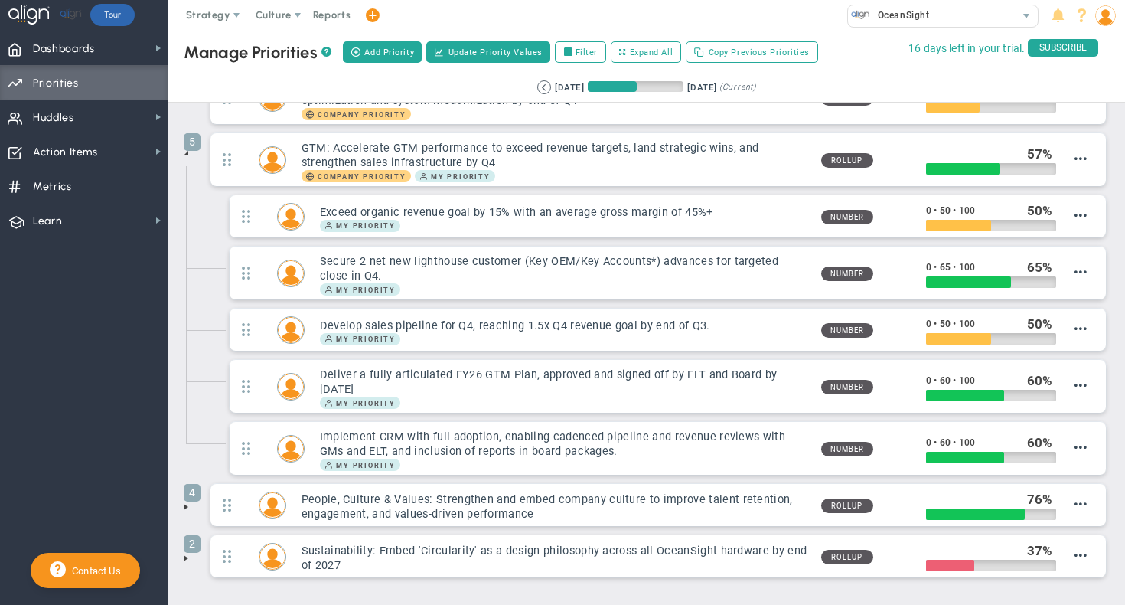
scroll to position [112, 0]
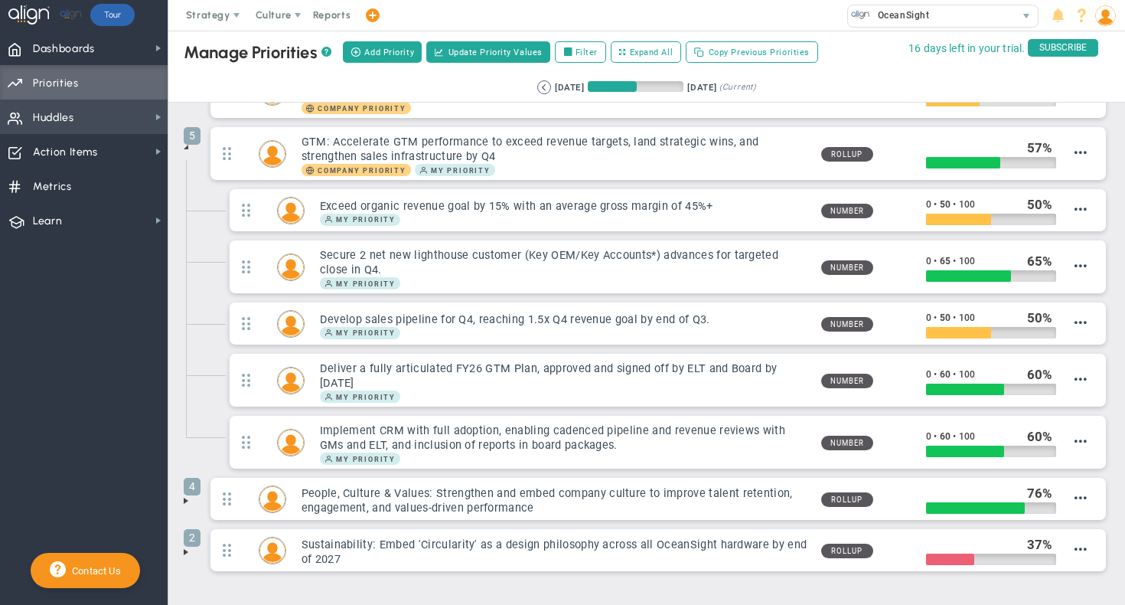
click at [142, 114] on span "Huddles Huddles" at bounding box center [84, 116] width 168 height 34
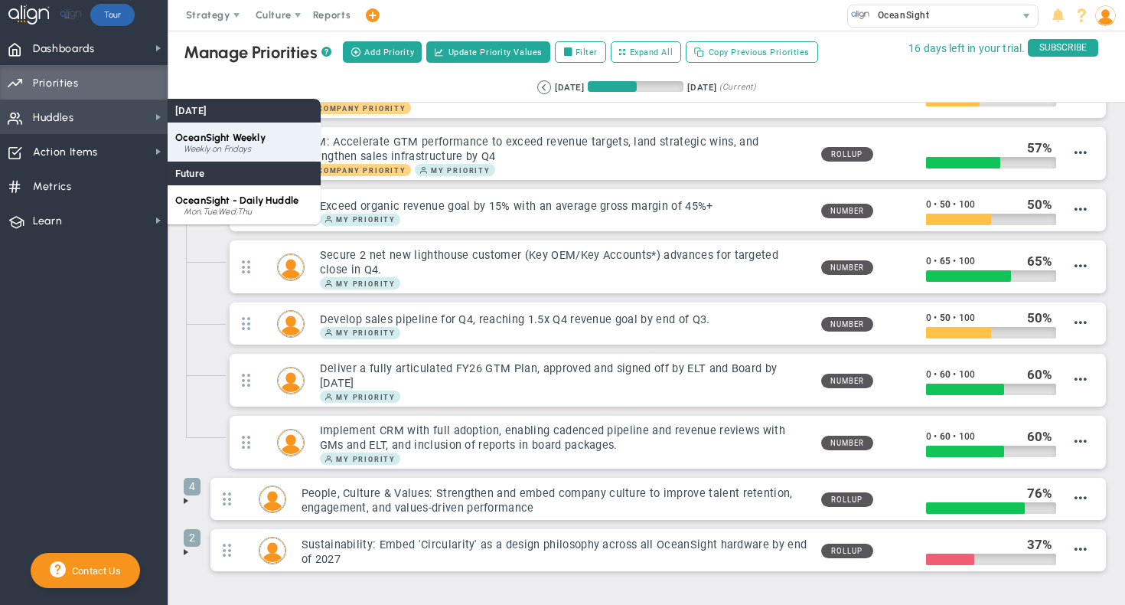
click at [234, 137] on span "OceanSight Weekly" at bounding box center [220, 137] width 90 height 11
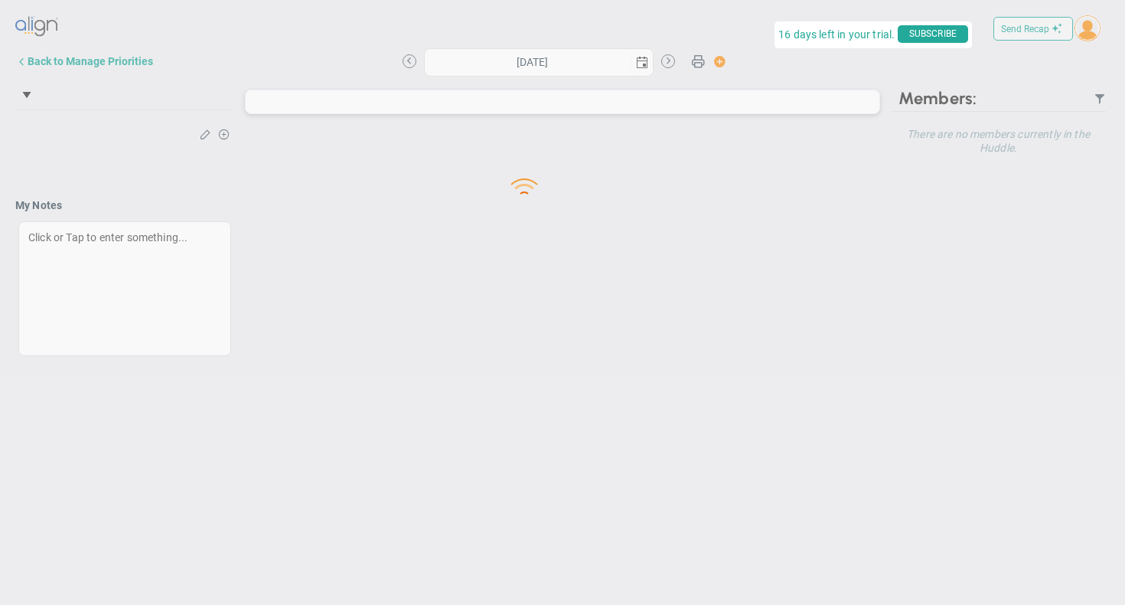
type input "[DATE]"
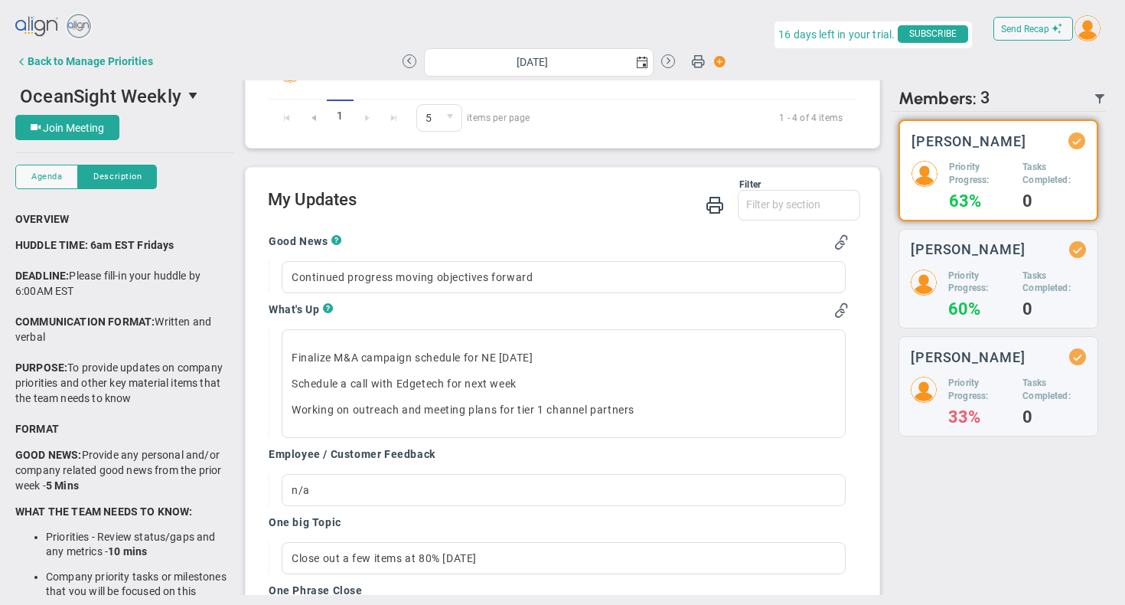
scroll to position [446, 0]
